Goal: Task Accomplishment & Management: Manage account settings

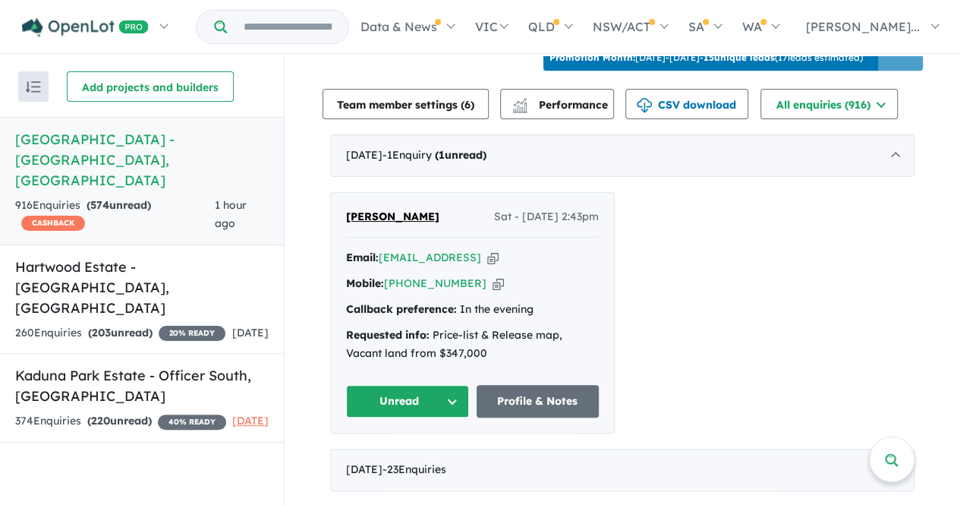
scroll to position [616, 0]
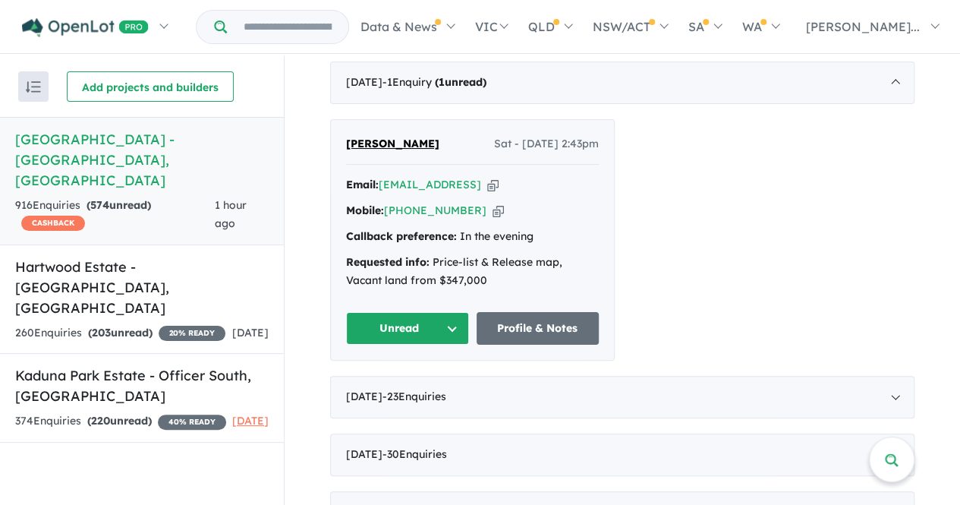
click at [407, 338] on div "[PERSON_NAME] Sat - [DATE] 2:43pm Email: [EMAIL_ADDRESS] Copied! Mobile: [PHONE…" at bounding box center [472, 240] width 283 height 241
click at [404, 326] on button "Unread" at bounding box center [407, 328] width 123 height 33
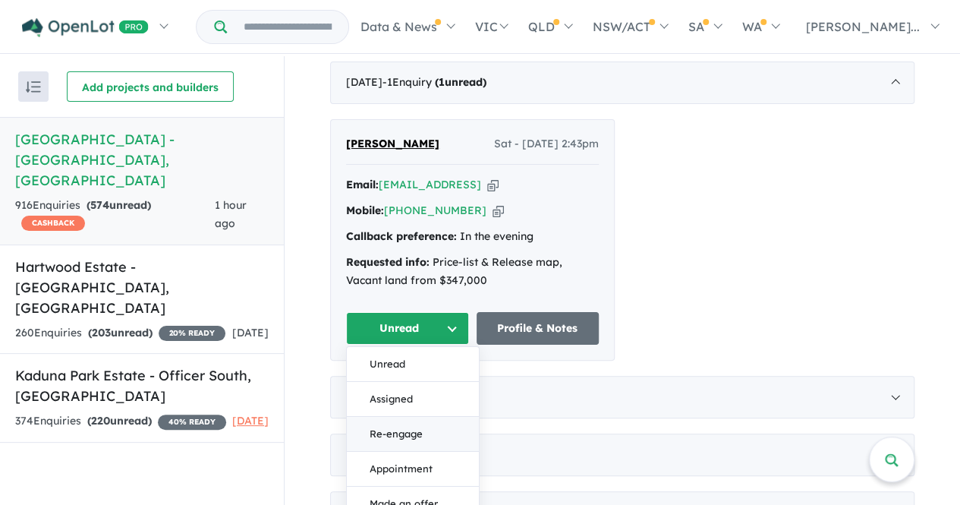
click at [413, 420] on button "Re-engage" at bounding box center [413, 434] width 132 height 35
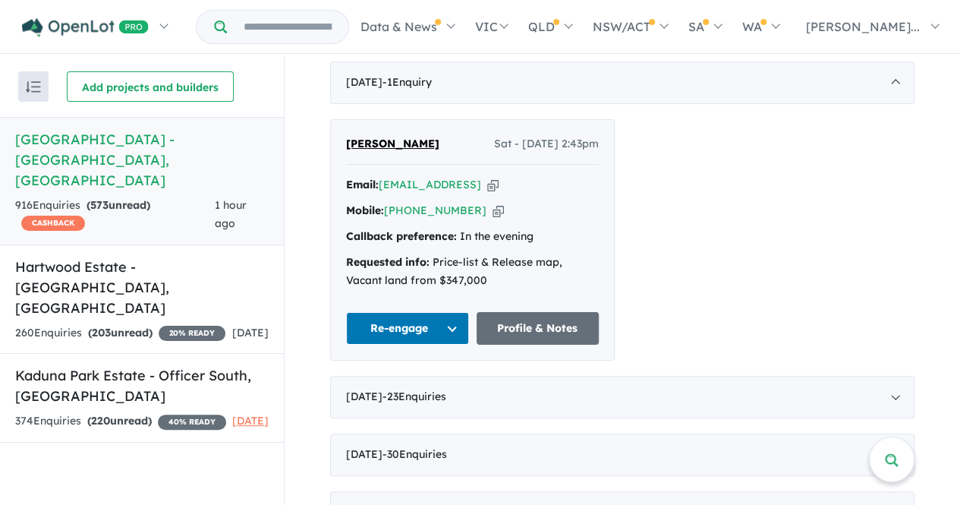
click at [427, 318] on button "Re-engage" at bounding box center [407, 328] width 123 height 33
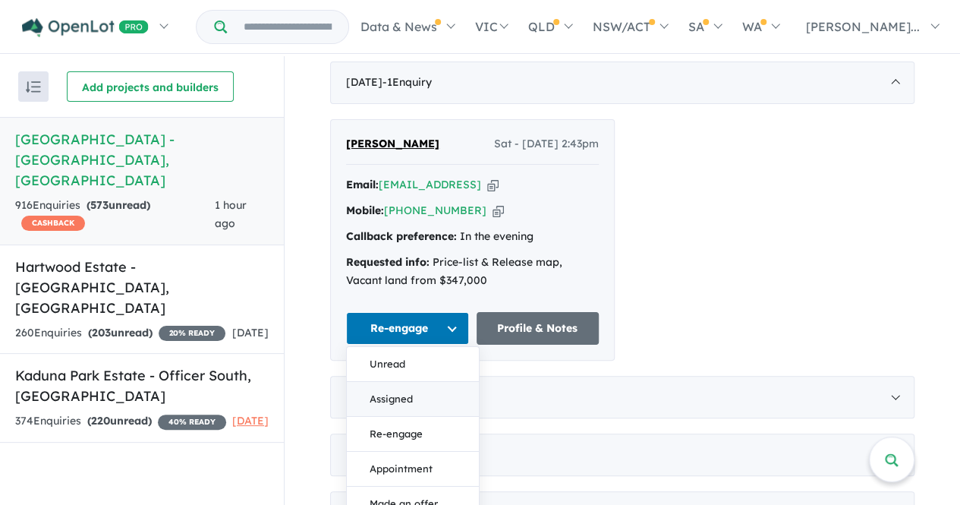
click at [415, 382] on button "Assigned" at bounding box center [413, 399] width 132 height 35
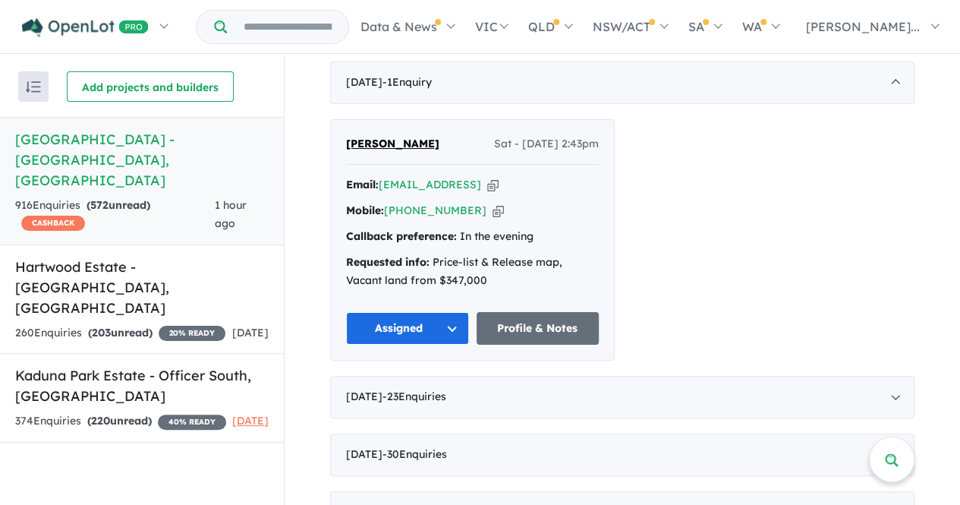
drag, startPoint x: 427, startPoint y: 177, endPoint x: 698, endPoint y: 189, distance: 272.0
click at [698, 189] on div "[PERSON_NAME] Sat - [DATE] 2:43pm Email: [EMAIL_ADDRESS] Copied! Mobile: [PHONE…" at bounding box center [622, 240] width 584 height 242
click at [542, 318] on link "Profile & Notes" at bounding box center [538, 328] width 123 height 33
